Goal: Contribute content: Contribute content

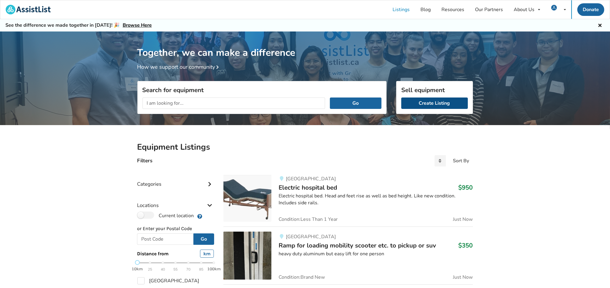
click at [413, 105] on link "Create Listing" at bounding box center [434, 103] width 67 height 11
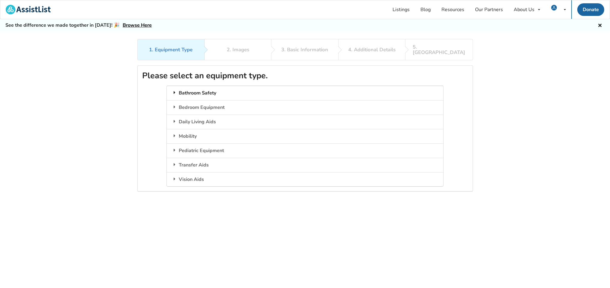
click at [197, 87] on div "Bathroom Safety" at bounding box center [305, 93] width 277 height 14
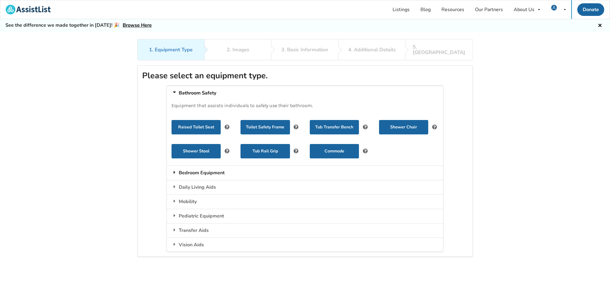
click at [213, 168] on div "Bedroom Equipment" at bounding box center [305, 173] width 277 height 14
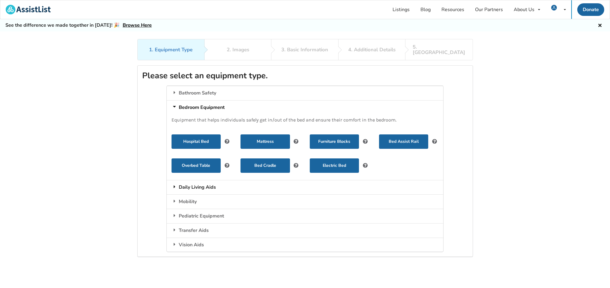
click at [206, 182] on div "Daily Living Aids" at bounding box center [305, 187] width 277 height 14
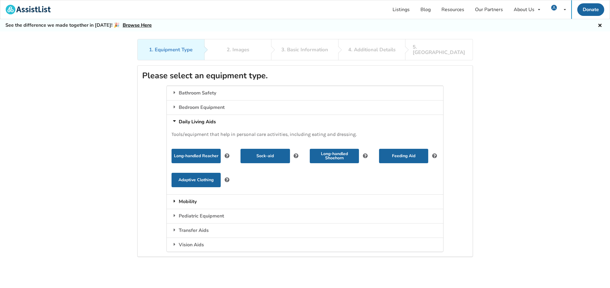
click at [190, 197] on div "Mobility" at bounding box center [305, 201] width 277 height 14
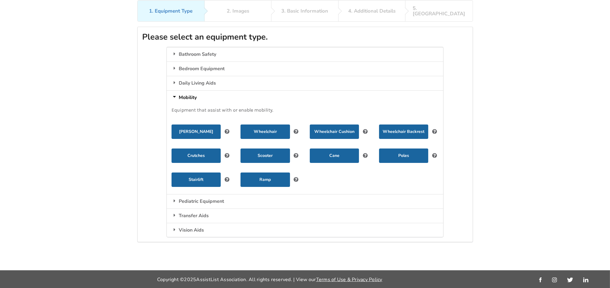
scroll to position [39, 0]
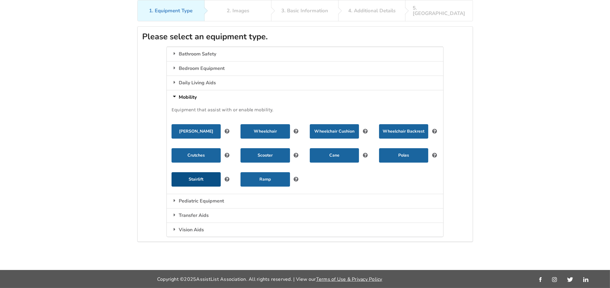
click at [199, 172] on button "Stairlift" at bounding box center [196, 179] width 49 height 14
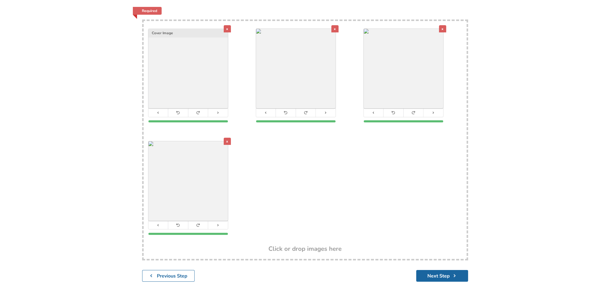
scroll to position [137, 0]
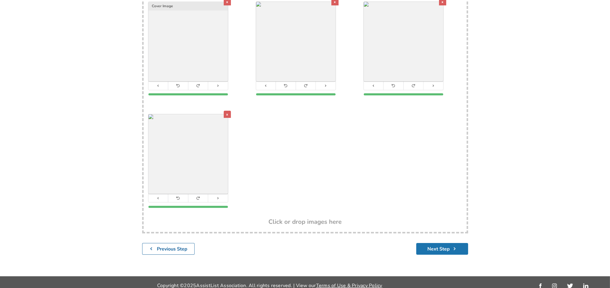
click at [425, 244] on button "Next Step" at bounding box center [442, 249] width 52 height 12
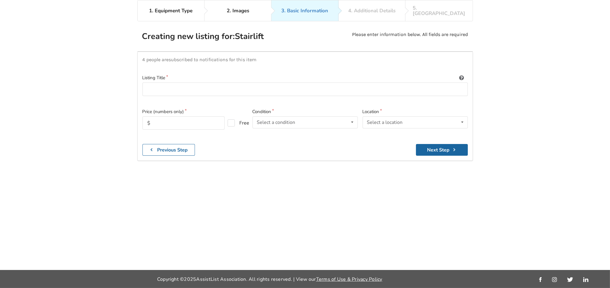
scroll to position [39, 0]
click at [151, 84] on input at bounding box center [306, 90] width 326 height 14
type input "TWO straight stair lifts (Acorn)"
click at [163, 118] on input "text" at bounding box center [184, 122] width 82 height 13
click at [352, 117] on icon at bounding box center [352, 122] width 9 height 11
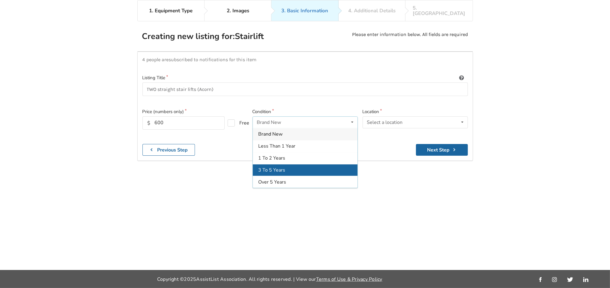
click at [304, 164] on div "3 To 5 Years" at bounding box center [305, 170] width 105 height 12
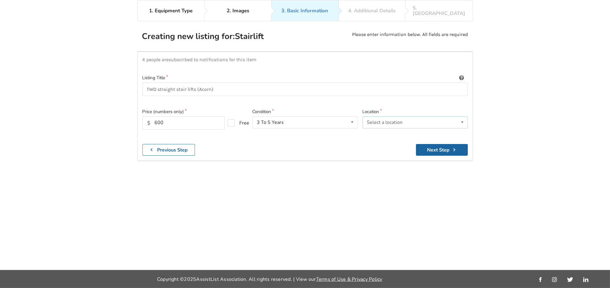
click at [462, 117] on icon at bounding box center [462, 122] width 9 height 11
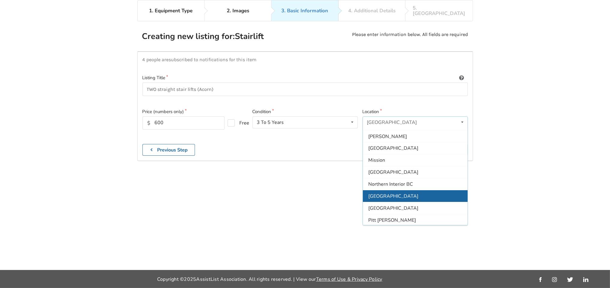
scroll to position [75, 0]
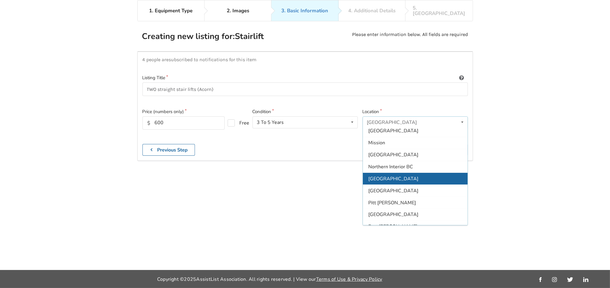
click at [405, 174] on div "[GEOGRAPHIC_DATA]" at bounding box center [415, 179] width 105 height 12
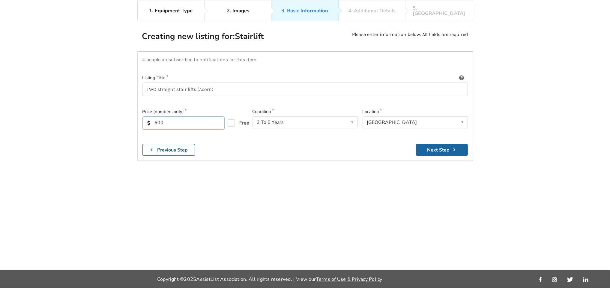
click at [157, 117] on input "600" at bounding box center [184, 122] width 82 height 13
type input "700"
click at [438, 144] on button "Next Step" at bounding box center [442, 150] width 52 height 12
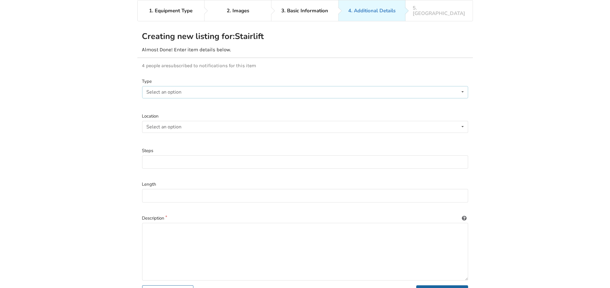
click at [464, 87] on icon at bounding box center [462, 91] width 9 height 11
click at [408, 98] on div "Straight" at bounding box center [306, 104] width 326 height 12
click at [462, 121] on icon at bounding box center [462, 126] width 9 height 11
click at [420, 135] on div "Indoor" at bounding box center [306, 139] width 326 height 12
click at [449, 158] on input at bounding box center [305, 162] width 326 height 14
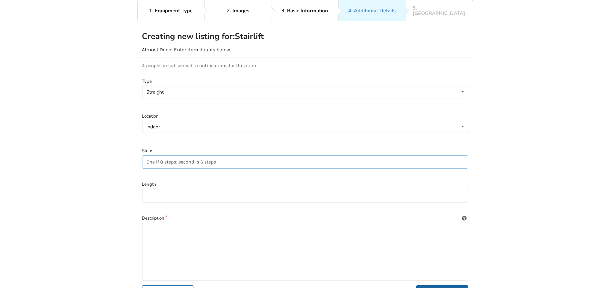
type input "One if 8 steps; second is 6 steps"
click at [237, 191] on input at bounding box center [305, 196] width 326 height 14
click at [227, 225] on textarea at bounding box center [305, 252] width 326 height 58
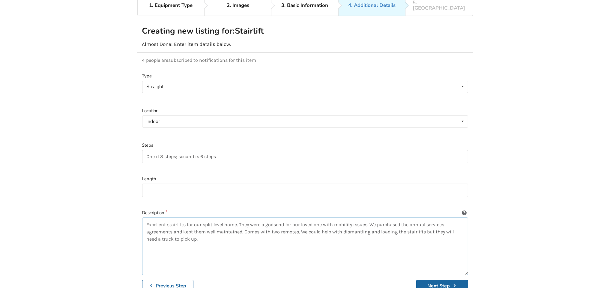
scroll to position [77, 0]
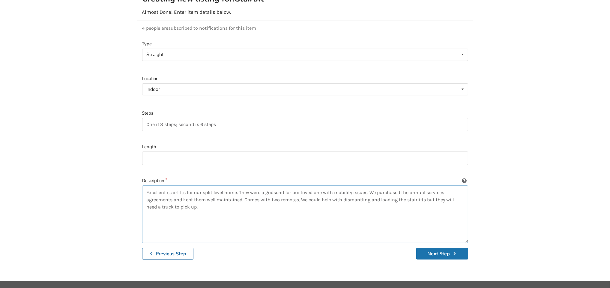
type textarea "Excellent stairlifts for our split level home. They were a godsend for our love…"
click at [442, 248] on button "Next Step" at bounding box center [442, 254] width 52 height 12
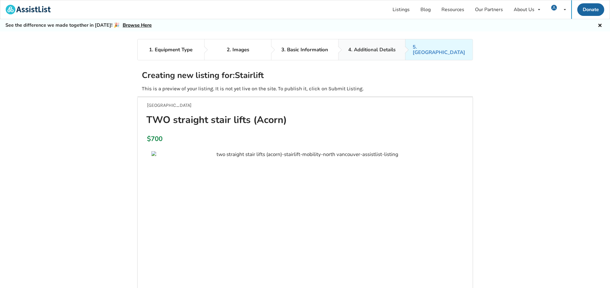
click at [362, 47] on div "4. Additional Details" at bounding box center [371, 49] width 47 height 5
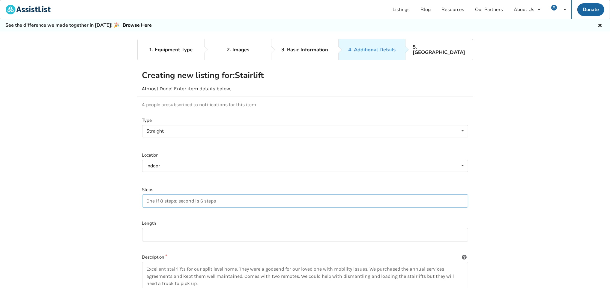
click at [160, 195] on input "One if 8 steps; second is 6 steps" at bounding box center [305, 201] width 326 height 14
click at [209, 196] on input "One is for 8 steps; second is 6 steps" at bounding box center [305, 201] width 326 height 14
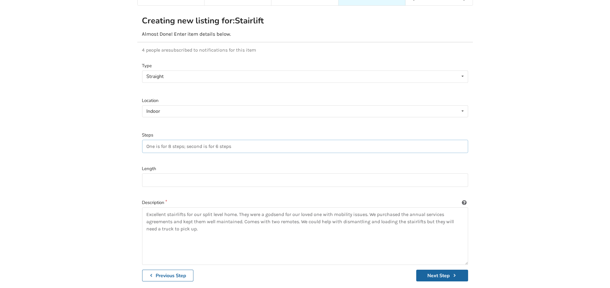
scroll to position [75, 0]
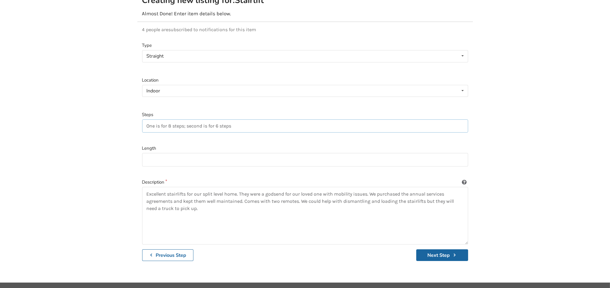
type input "One is for 8 steps; second is for 6 steps"
click at [207, 204] on textarea "Excellent stairlifts for our split level home. They were a godsend for our love…" at bounding box center [305, 216] width 326 height 58
click at [428, 251] on button "Next Step" at bounding box center [442, 255] width 52 height 12
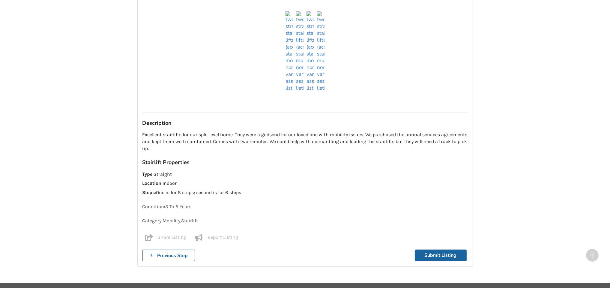
scroll to position [494, 0]
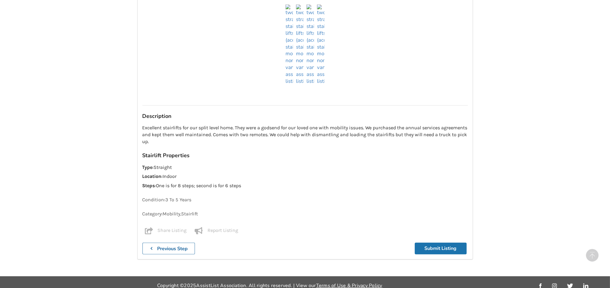
click at [432, 245] on button "Submit Listing" at bounding box center [441, 249] width 52 height 12
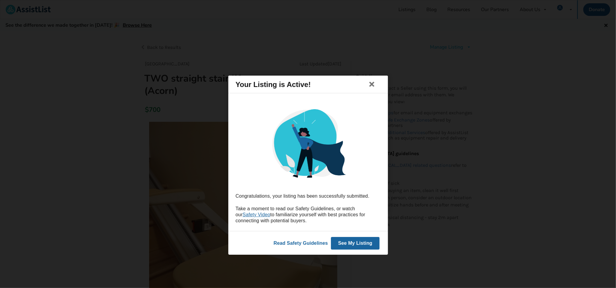
click at [350, 244] on button "See My Listing" at bounding box center [355, 243] width 49 height 13
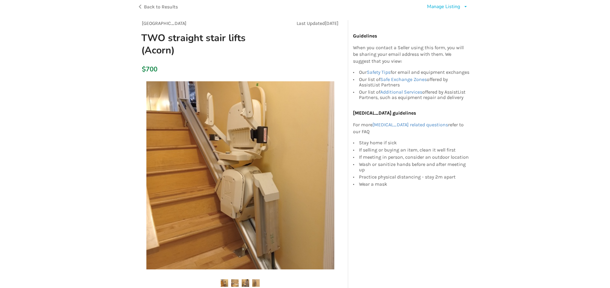
scroll to position [38, 0]
